Goal: Task Accomplishment & Management: Use online tool/utility

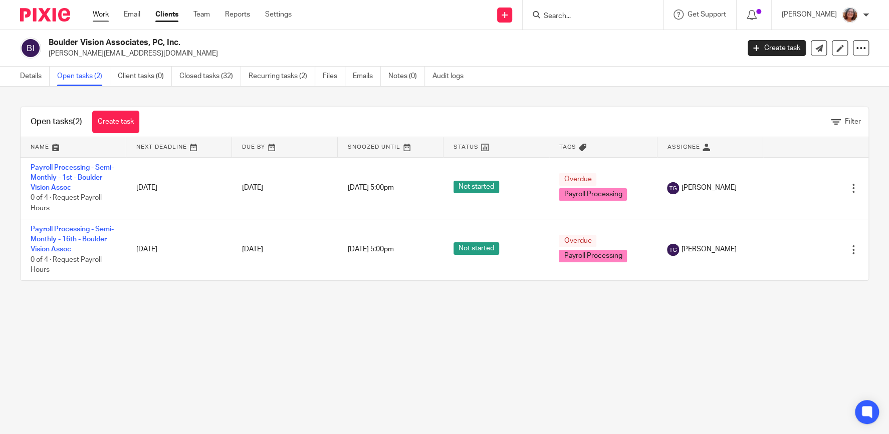
click at [101, 13] on link "Work" at bounding box center [101, 15] width 16 height 10
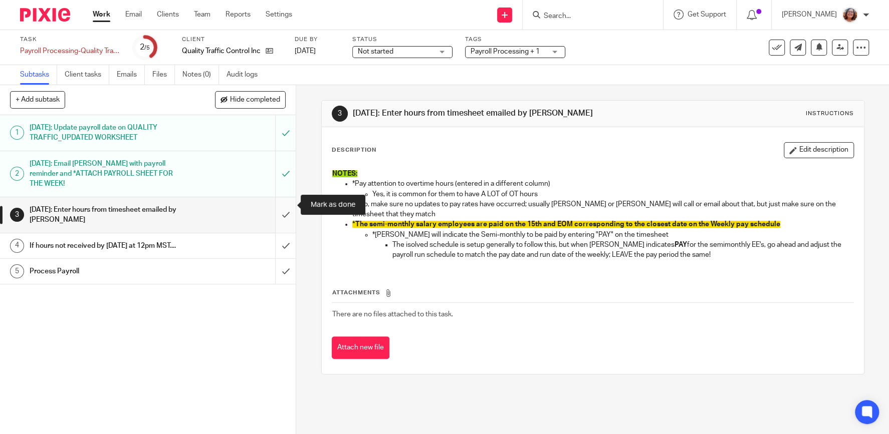
click at [288, 203] on input "submit" at bounding box center [148, 215] width 296 height 36
drag, startPoint x: 283, startPoint y: 235, endPoint x: 283, endPoint y: 269, distance: 33.1
click at [283, 238] on input "submit" at bounding box center [148, 245] width 296 height 25
click at [283, 269] on input "submit" at bounding box center [148, 271] width 296 height 25
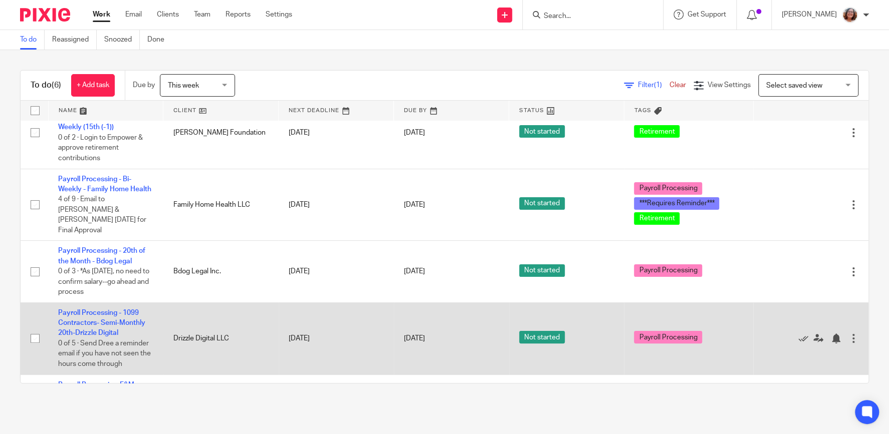
scroll to position [125, 0]
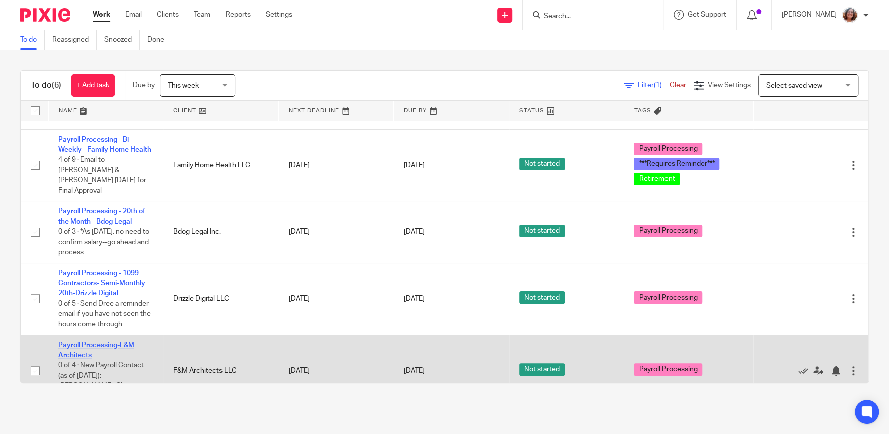
click at [94, 342] on link "Payroll Processing-F&M Architects" at bounding box center [96, 350] width 76 height 17
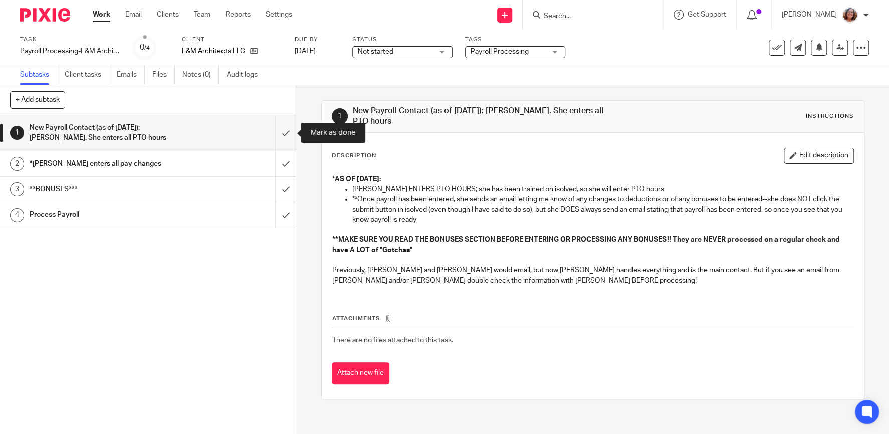
click at [286, 135] on input "submit" at bounding box center [148, 133] width 296 height 36
click at [288, 165] on input "submit" at bounding box center [148, 163] width 296 height 25
drag, startPoint x: 287, startPoint y: 186, endPoint x: 284, endPoint y: 193, distance: 7.6
click at [287, 187] on input "submit" at bounding box center [148, 189] width 296 height 25
click at [283, 214] on input "submit" at bounding box center [148, 214] width 296 height 25
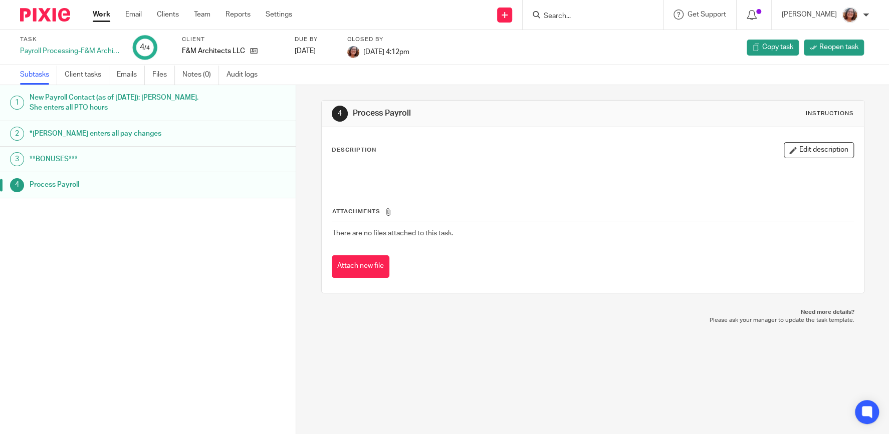
click at [108, 15] on link "Work" at bounding box center [102, 15] width 18 height 10
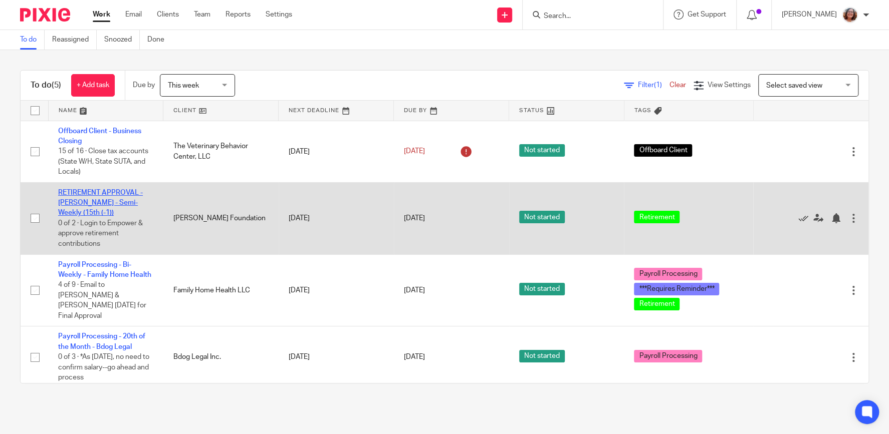
click at [119, 200] on link "RETIREMENT APPROVAL - [PERSON_NAME] - Semi-Weekly (15th (-1))" at bounding box center [100, 203] width 85 height 28
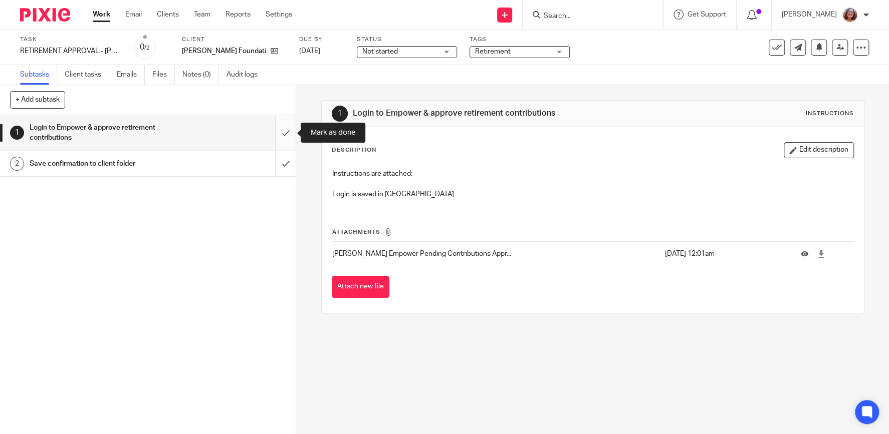
click at [287, 131] on input "submit" at bounding box center [148, 133] width 296 height 36
click at [291, 167] on input "submit" at bounding box center [148, 163] width 296 height 25
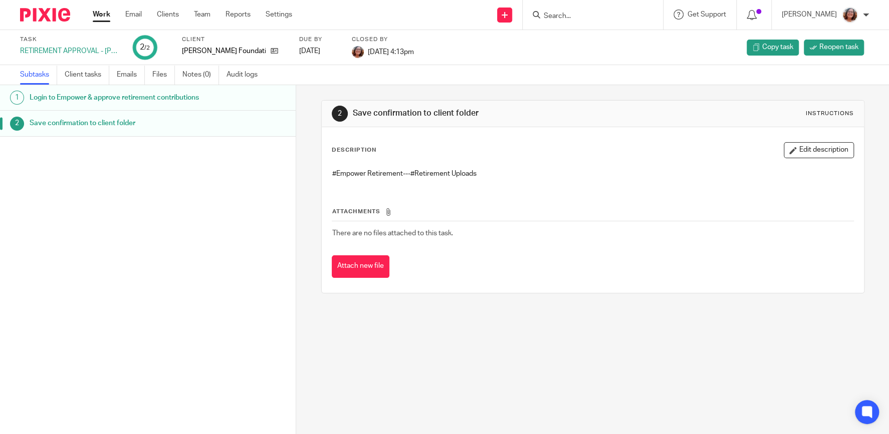
click at [101, 20] on div "Work Email Clients Team Reports Settings Work Email Clients Team Reports Settin…" at bounding box center [195, 15] width 224 height 30
click at [106, 15] on link "Work" at bounding box center [102, 15] width 18 height 10
